Goal: Transaction & Acquisition: Book appointment/travel/reservation

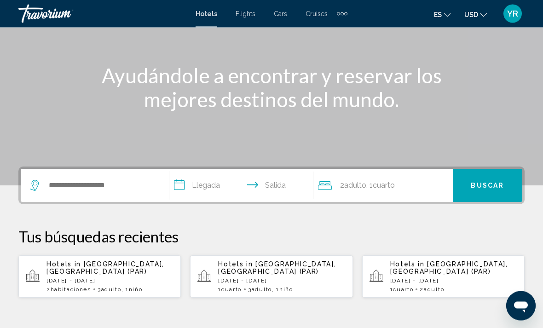
scroll to position [102, 0]
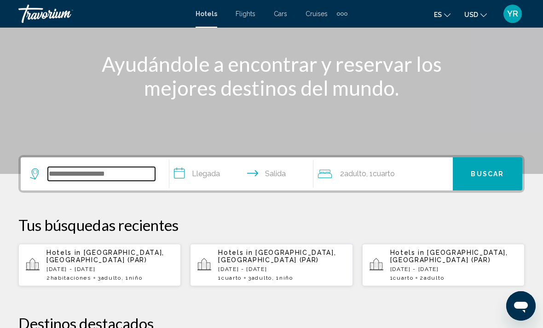
click at [116, 177] on input "Search widget" at bounding box center [101, 174] width 107 height 14
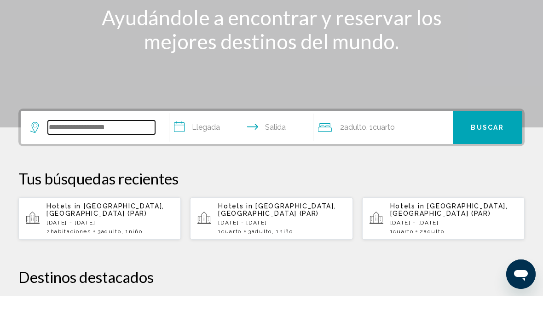
scroll to position [196, 0]
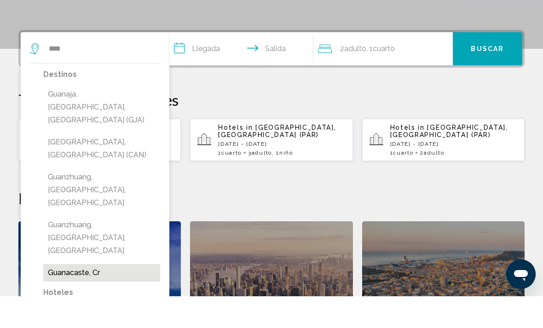
click at [94, 296] on button "Guanacaste, cr" at bounding box center [101, 305] width 117 height 18
type input "**********"
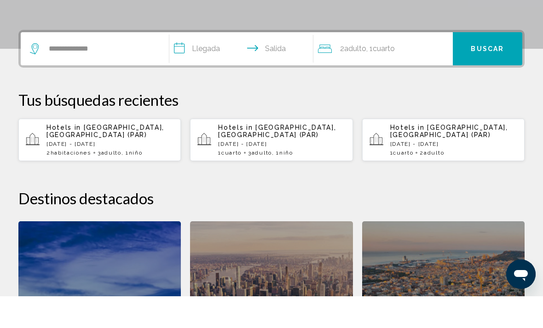
click at [191, 64] on input "**********" at bounding box center [243, 82] width 148 height 36
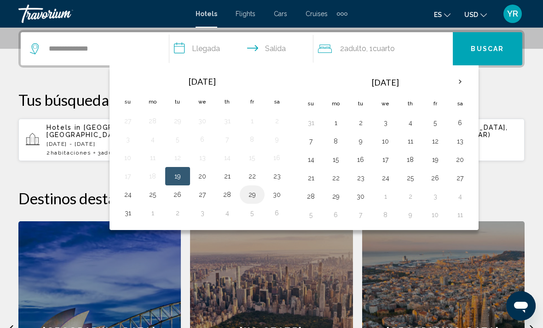
click at [252, 197] on button "29" at bounding box center [252, 194] width 15 height 13
click at [183, 215] on button "2" at bounding box center [177, 213] width 15 height 13
type input "**********"
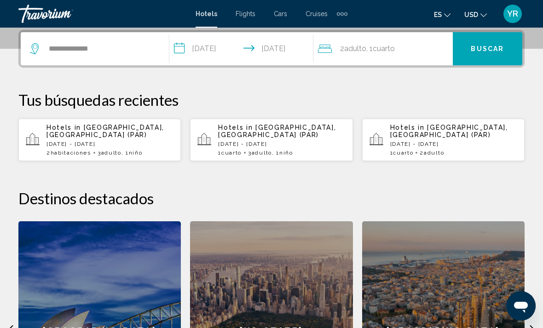
click at [422, 43] on div "2 Adulto Adulto , 1 Cuarto habitaciones" at bounding box center [385, 48] width 135 height 13
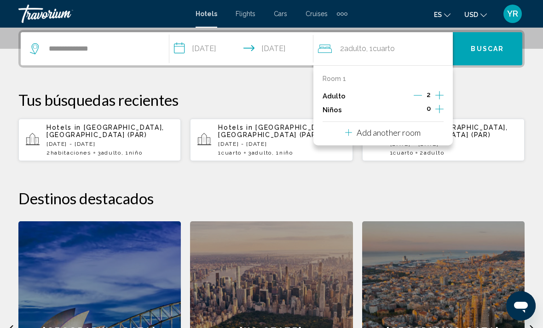
click at [440, 112] on icon "Increment children" at bounding box center [440, 109] width 8 height 11
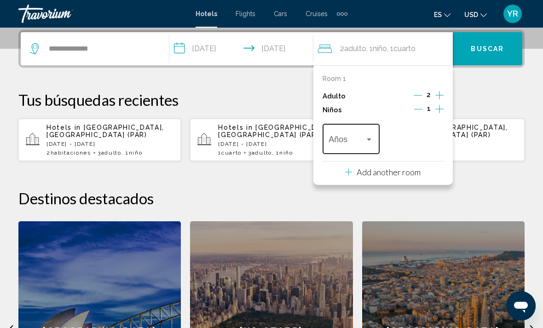
click at [372, 141] on div "Travelers: 2 adults, 1 child" at bounding box center [369, 139] width 8 height 7
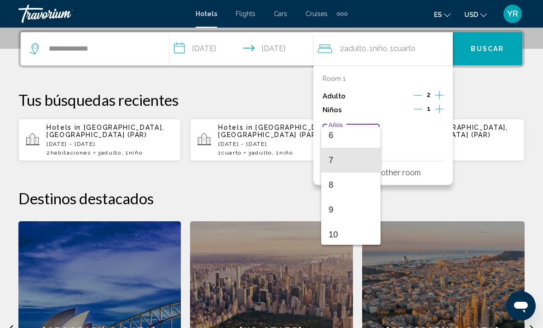
scroll to position [155, 0]
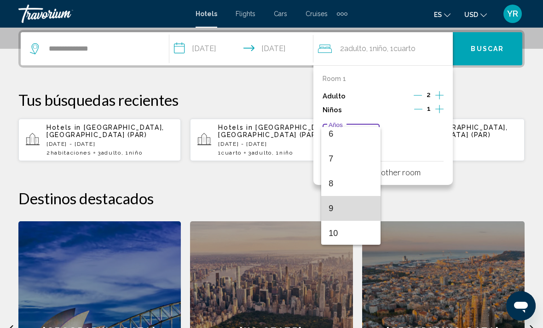
click at [343, 211] on span "9" at bounding box center [351, 208] width 45 height 25
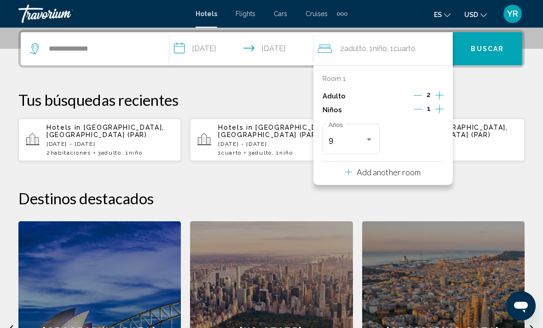
click at [502, 52] on span "Buscar" at bounding box center [487, 49] width 33 height 7
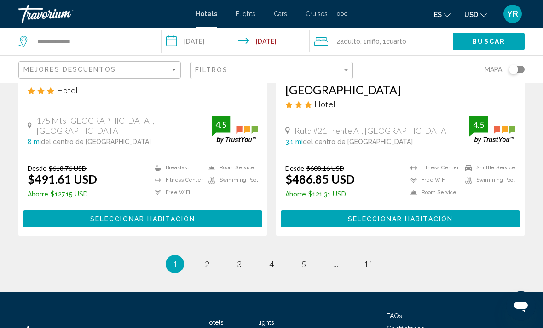
scroll to position [1894, 0]
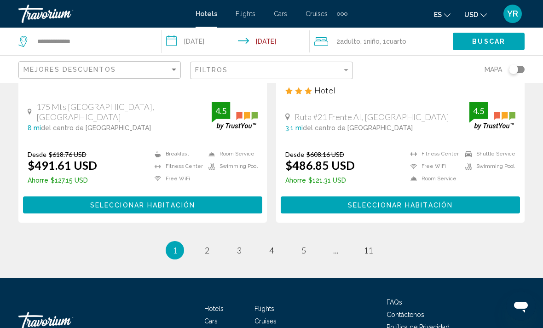
click at [202, 241] on ul "1 / 11 You're on page 1 page 2 page 3 page 4 page 5 page ... page 11" at bounding box center [271, 250] width 507 height 18
click at [210, 243] on link "page 2" at bounding box center [207, 251] width 16 height 16
